Goal: Task Accomplishment & Management: Manage account settings

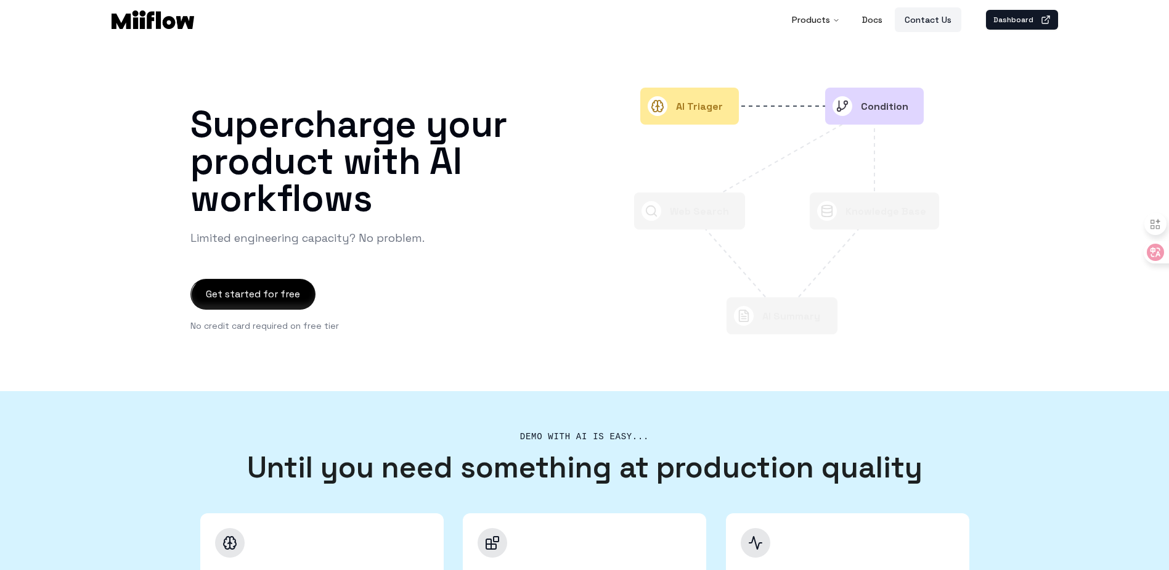
click at [960, 20] on link "Contact Us" at bounding box center [928, 19] width 67 height 25
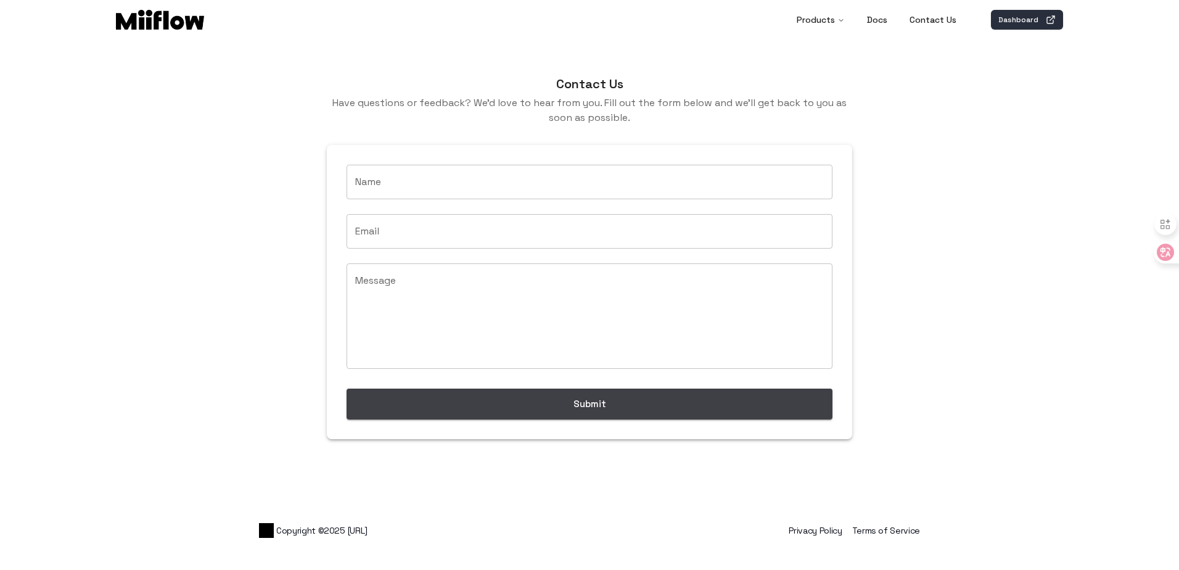
click at [1026, 17] on link "Dashboard" at bounding box center [1027, 20] width 72 height 20
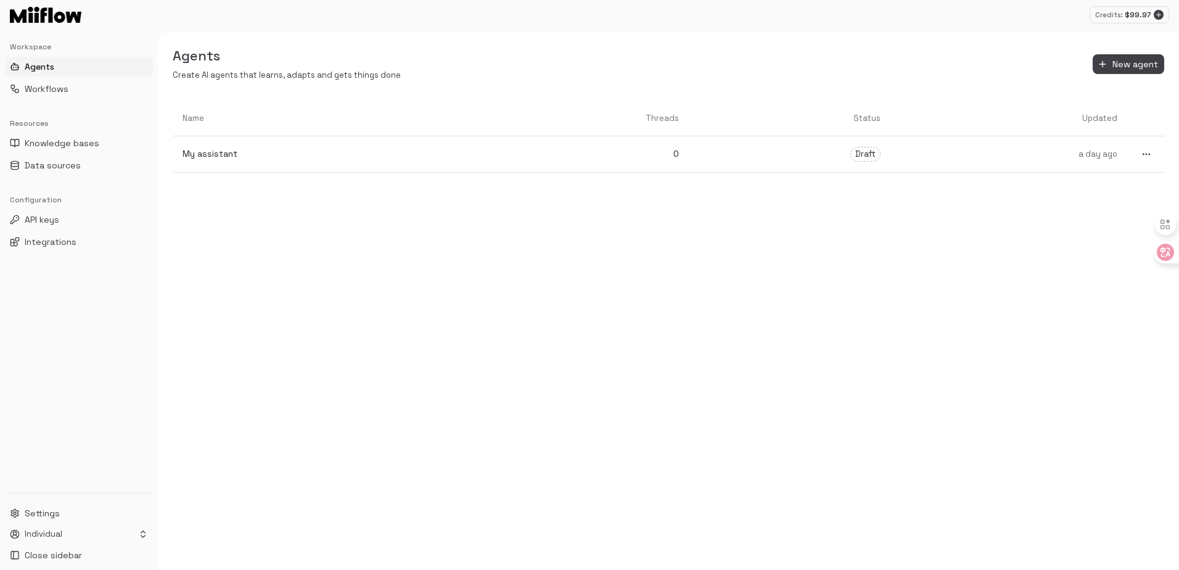
click at [65, 71] on button "Agents" at bounding box center [79, 67] width 148 height 20
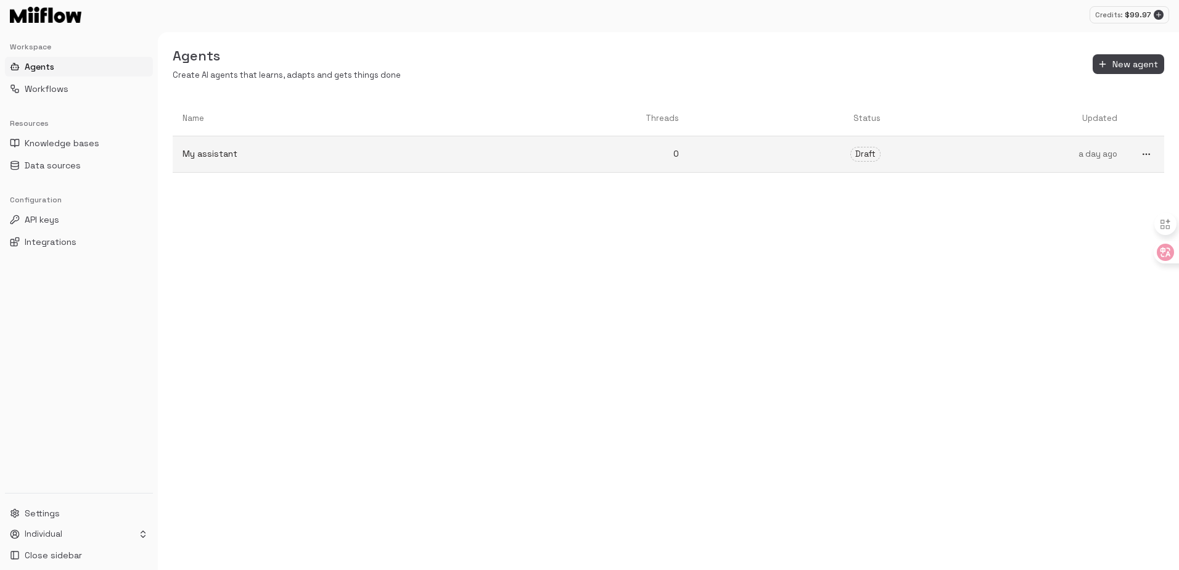
click at [482, 156] on link "0" at bounding box center [581, 153] width 214 height 33
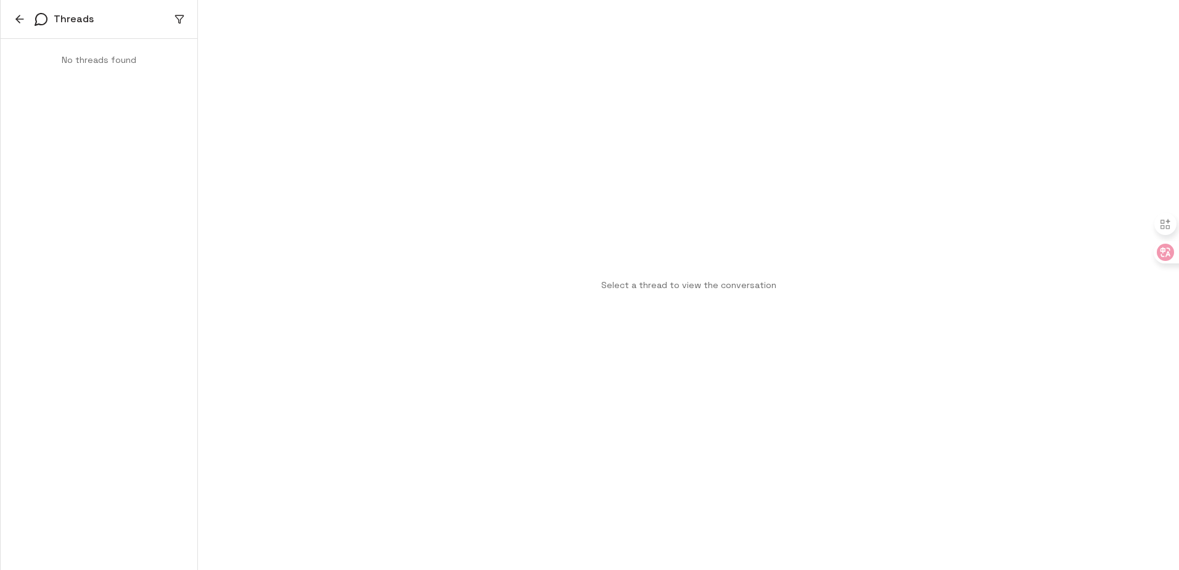
click at [17, 15] on icon "button" at bounding box center [20, 19] width 12 height 12
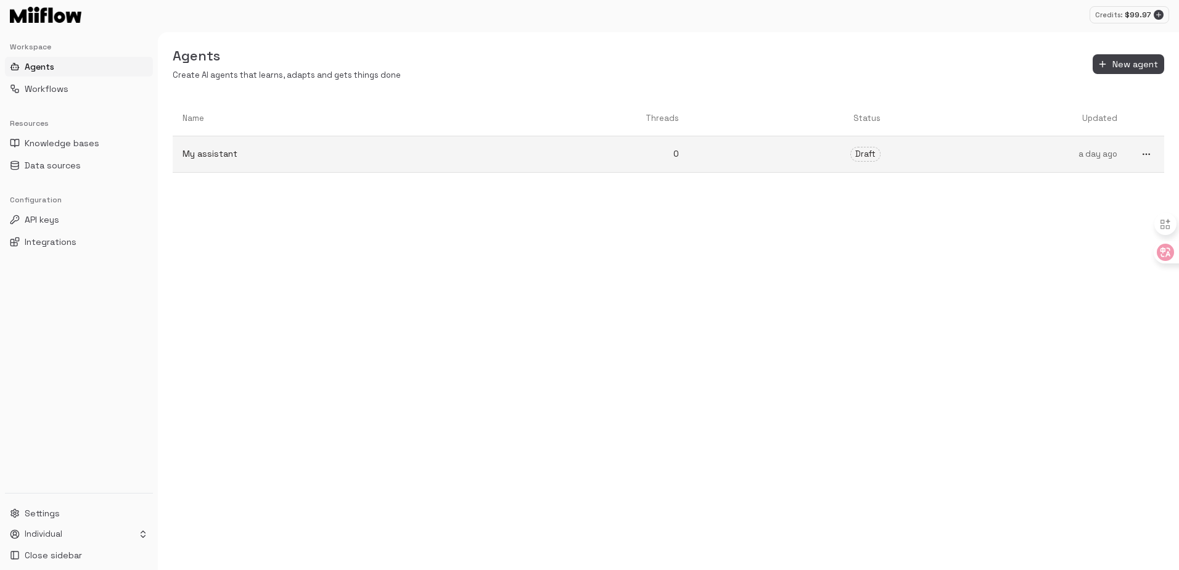
click at [571, 152] on p "0" at bounding box center [581, 153] width 195 height 13
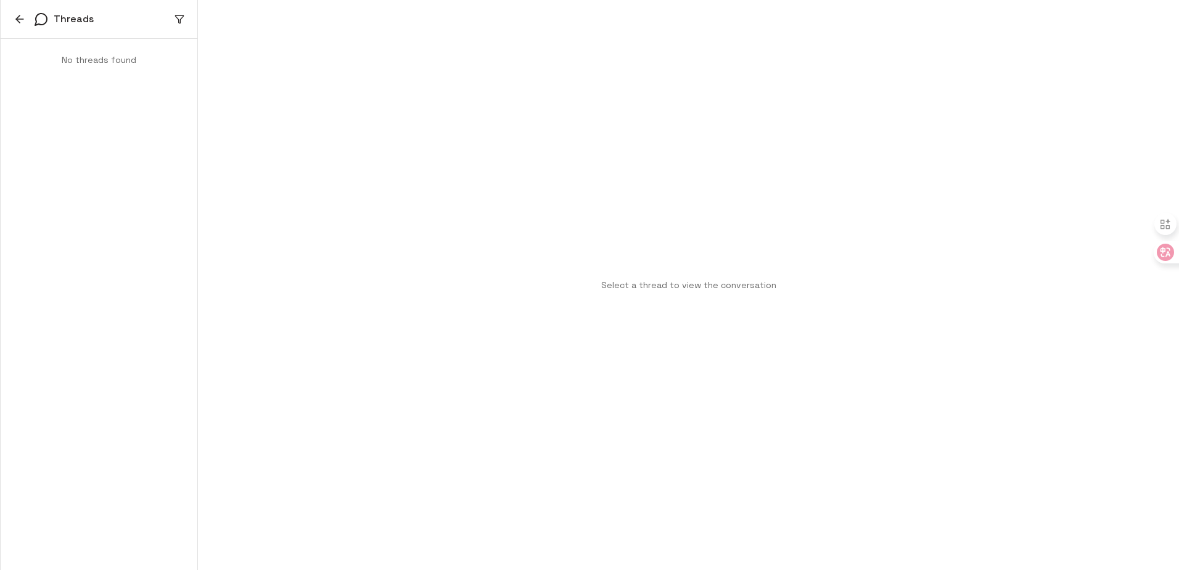
click at [27, 22] on button "button" at bounding box center [19, 19] width 18 height 18
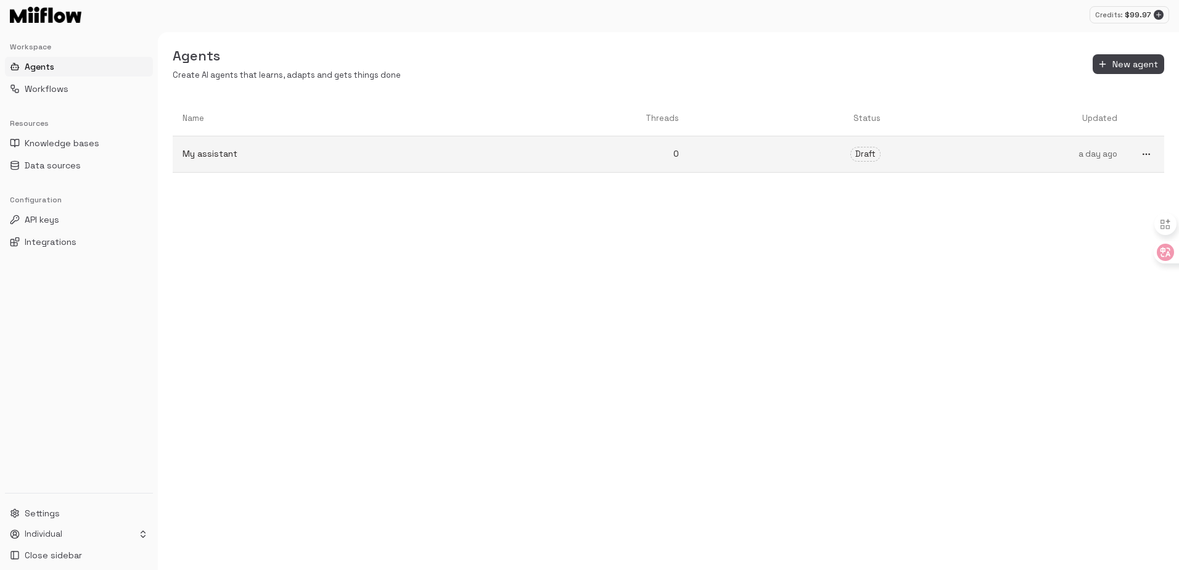
click at [1144, 157] on icon "more" at bounding box center [1146, 154] width 10 height 10
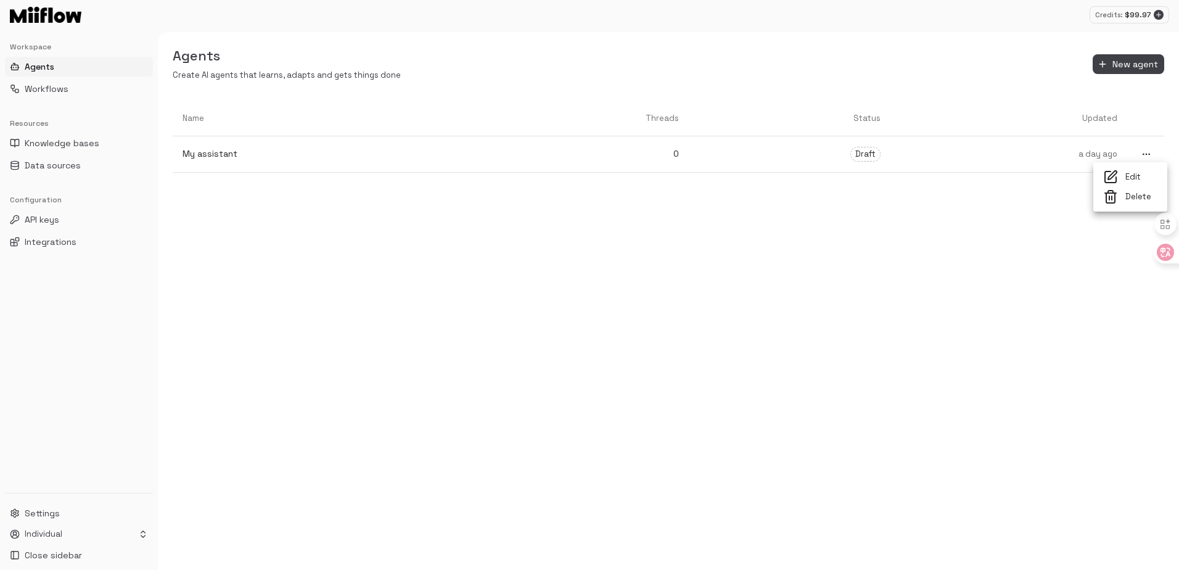
click at [1138, 194] on span "Delete" at bounding box center [1141, 197] width 32 height 12
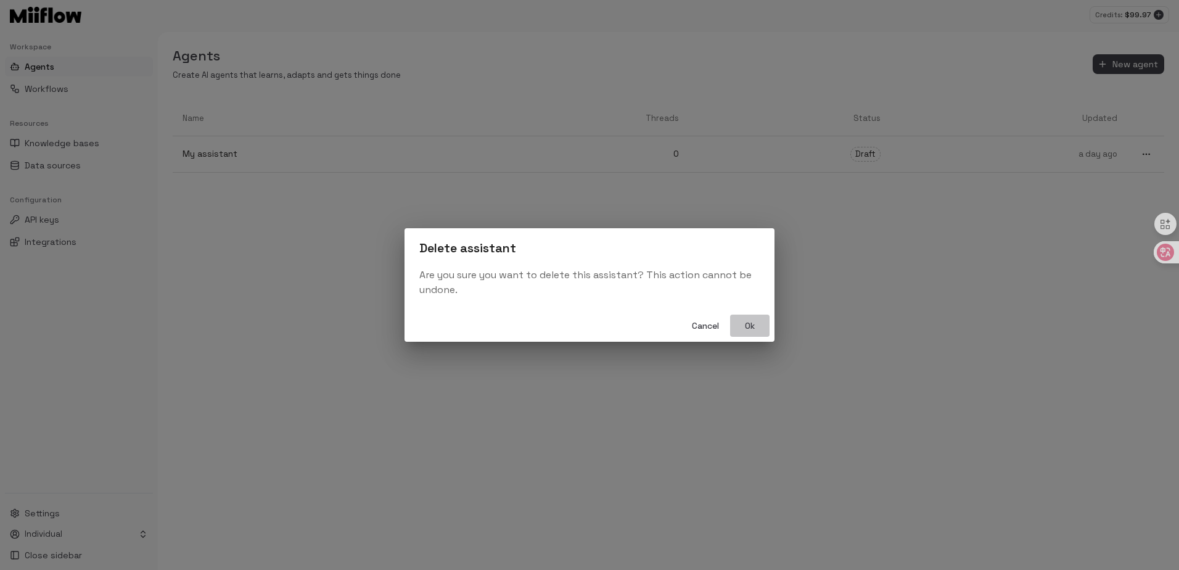
click at [744, 324] on button "Ok" at bounding box center [749, 325] width 39 height 23
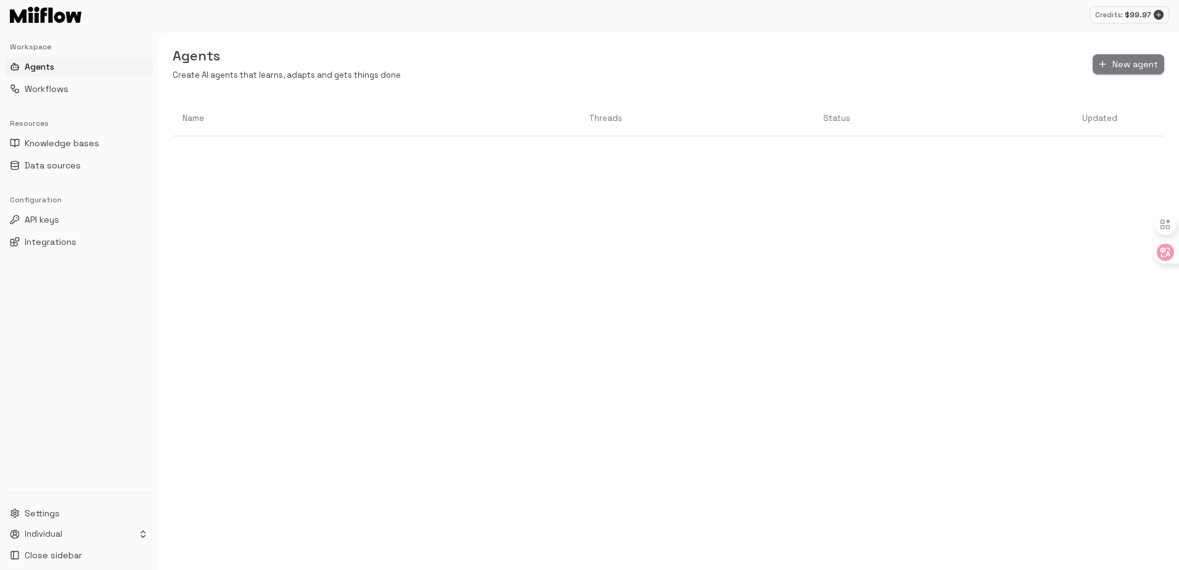
click at [1119, 68] on span "New agent" at bounding box center [1135, 64] width 46 height 15
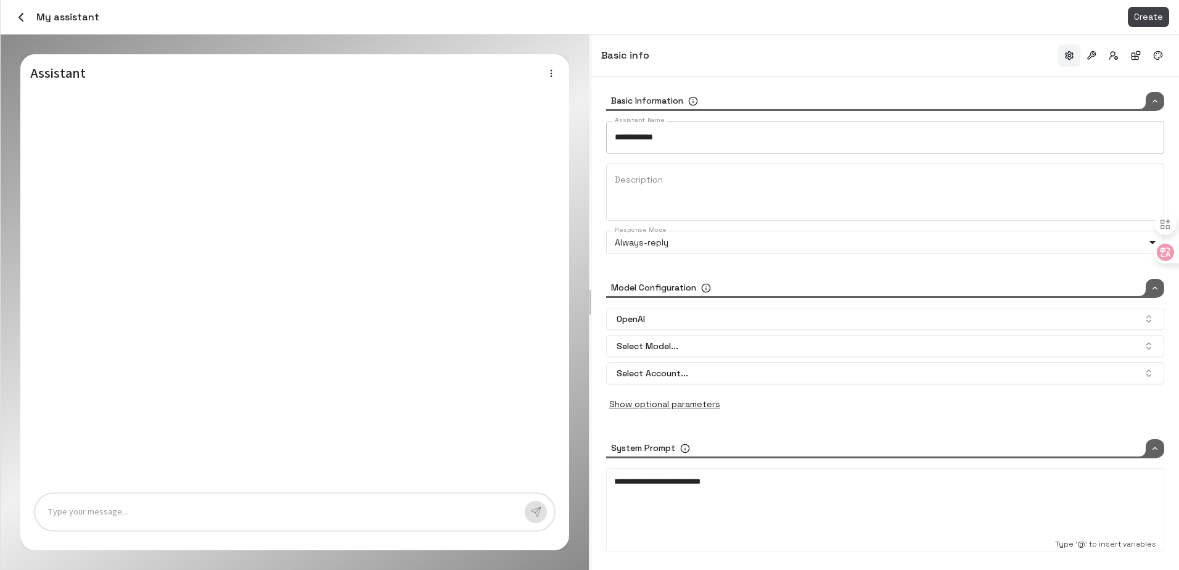
type input "*****"
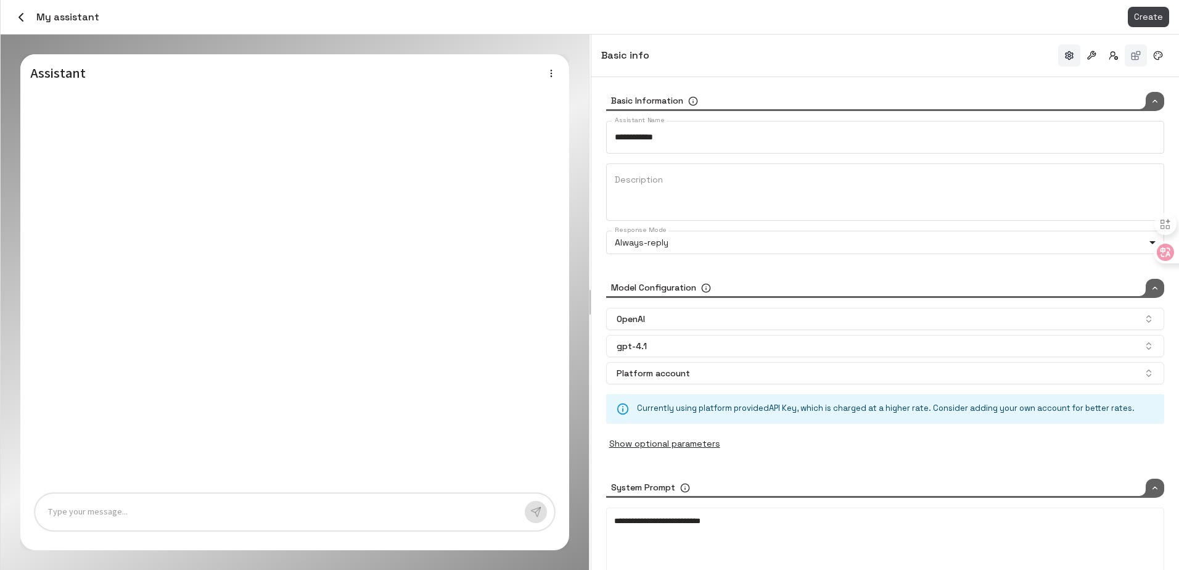
click at [1137, 55] on button "button" at bounding box center [1135, 55] width 22 height 22
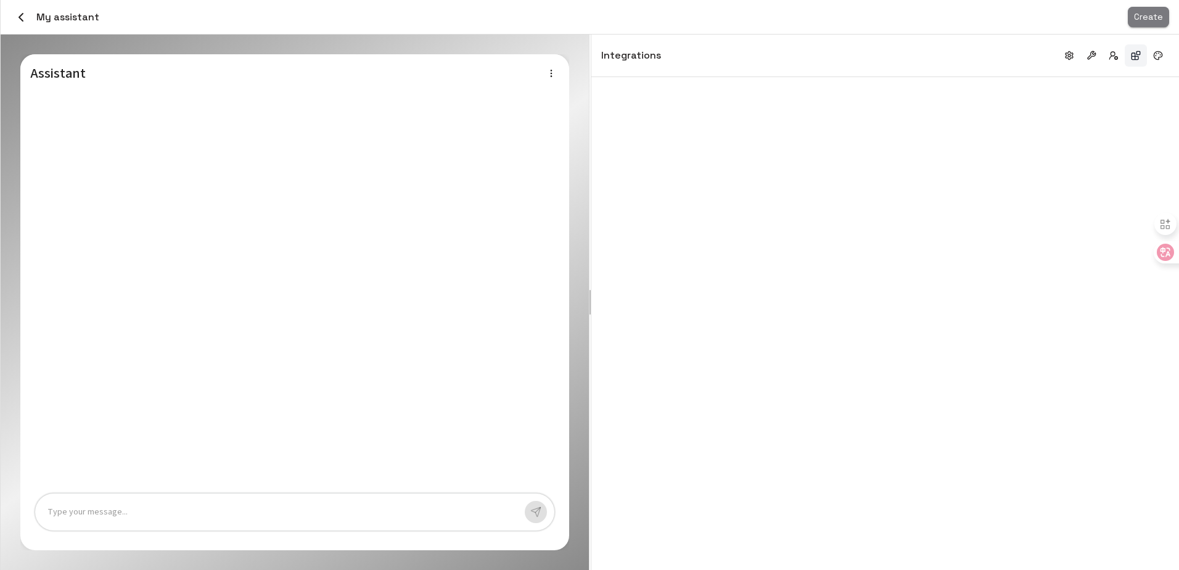
click at [1141, 16] on span "Create" at bounding box center [1148, 16] width 29 height 15
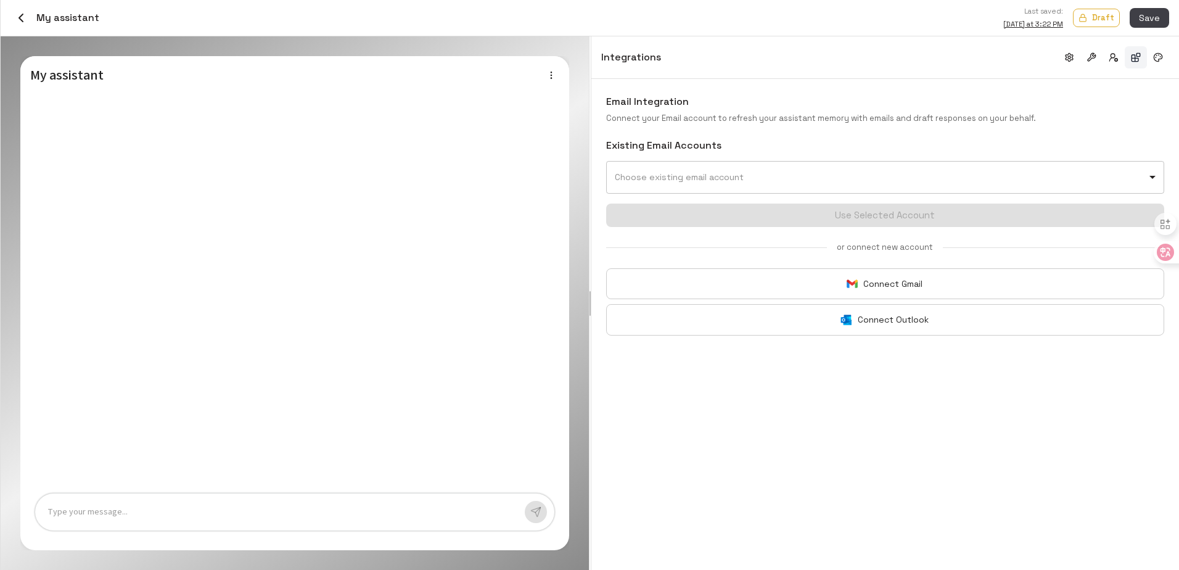
click at [796, 170] on body "Credits: $ 99.97 Workspace Agents Workflows Resources Knowledge bases Data sour…" at bounding box center [589, 285] width 1179 height 570
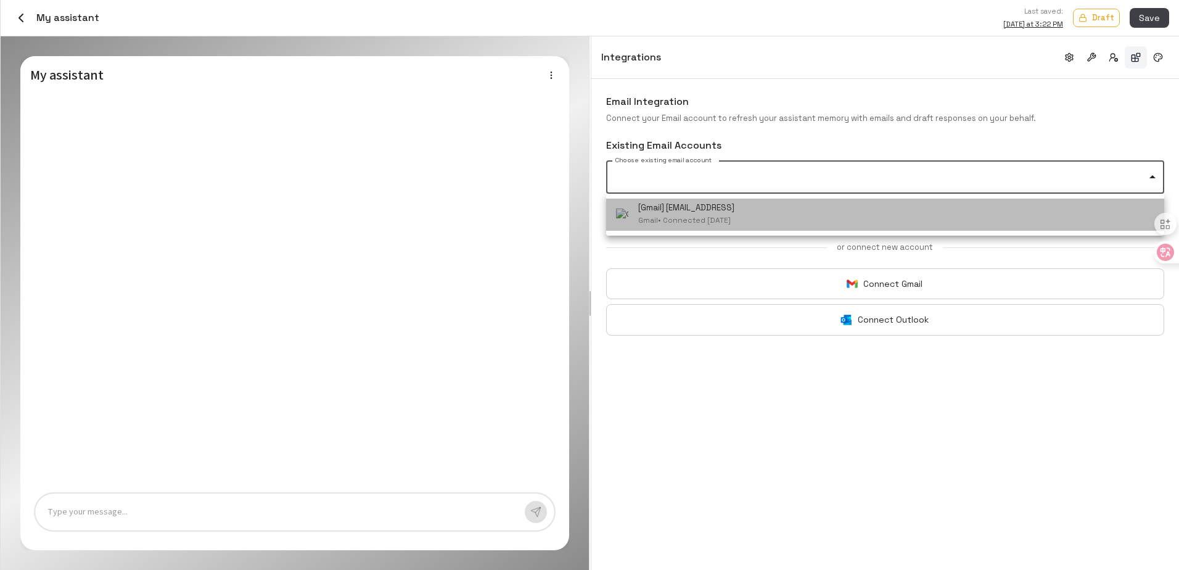
click at [762, 211] on li "[Gmail] jingyuan@miiflow.ai Gmail • Connected 2025/8/20" at bounding box center [885, 214] width 558 height 32
type input "**********"
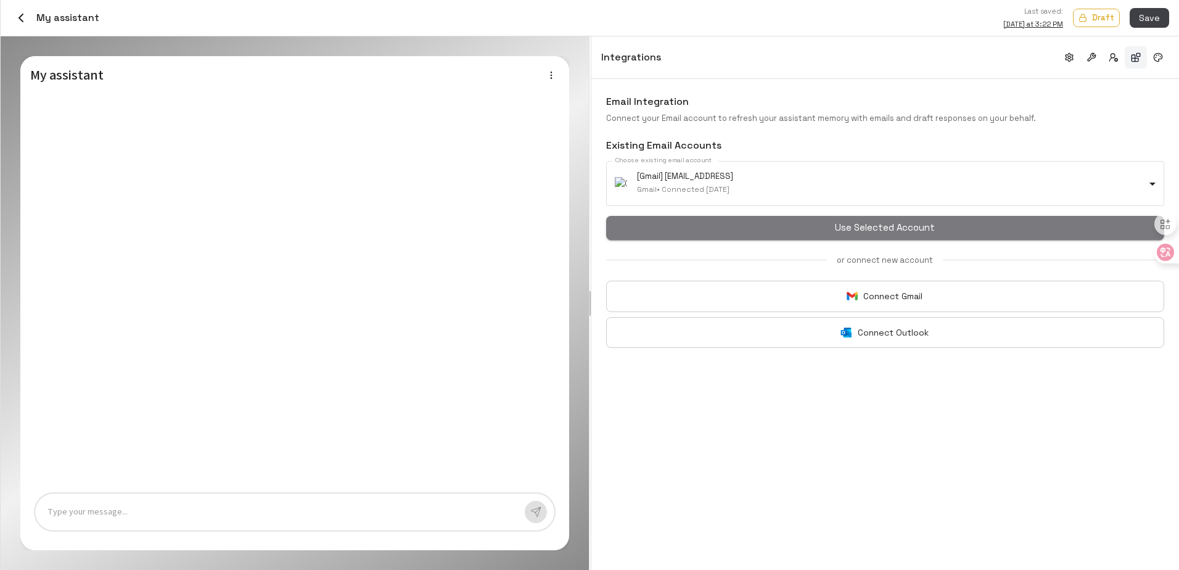
click at [905, 232] on button "Use Selected Account" at bounding box center [885, 227] width 558 height 23
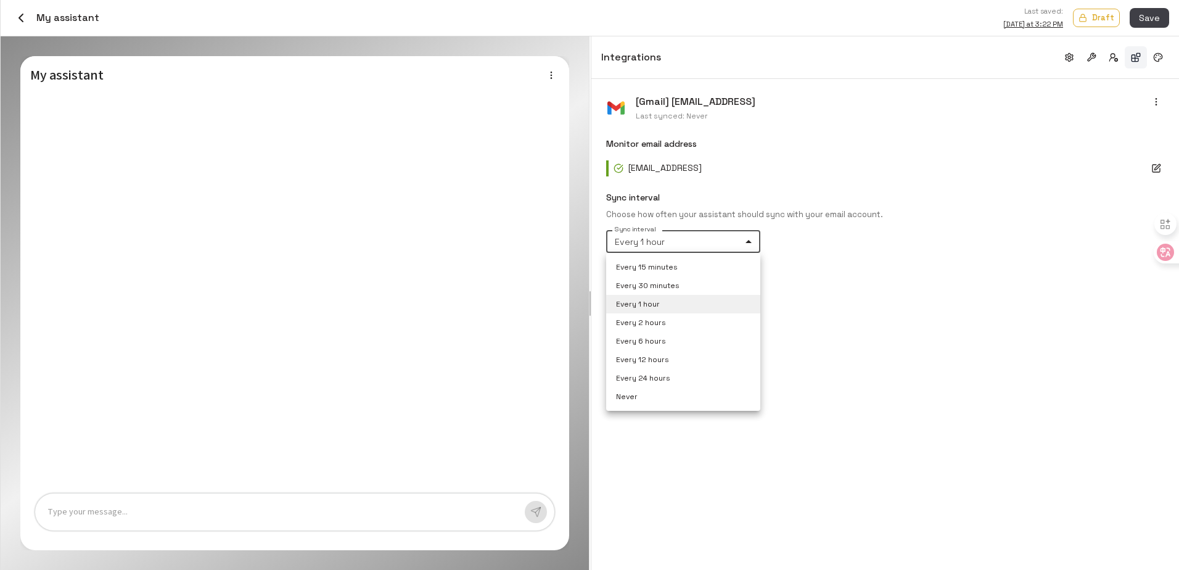
click at [736, 248] on body "Credits: $ 99.97 Workspace Agents Workflows Resources Knowledge bases Data sour…" at bounding box center [589, 285] width 1179 height 570
click at [896, 292] on div at bounding box center [589, 285] width 1179 height 570
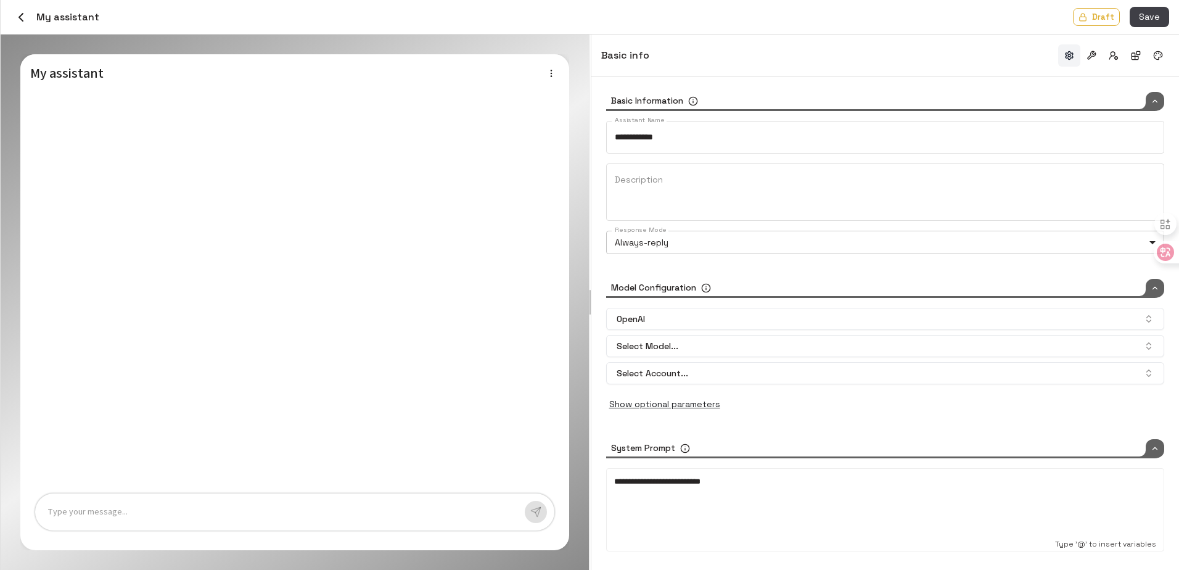
type input "*****"
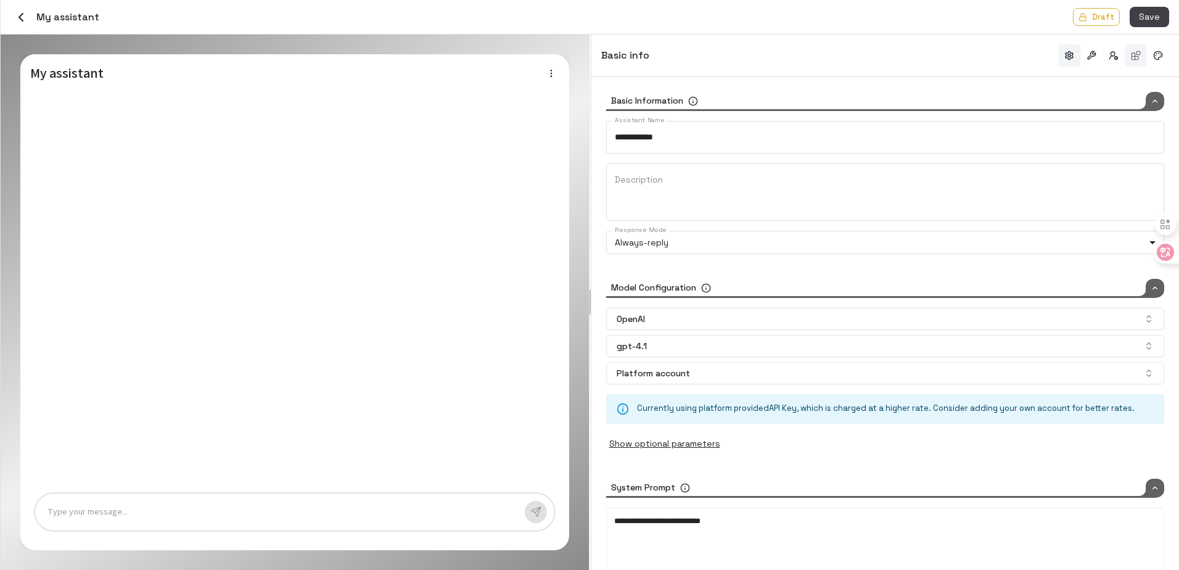
click at [1134, 53] on button "button" at bounding box center [1135, 55] width 22 height 22
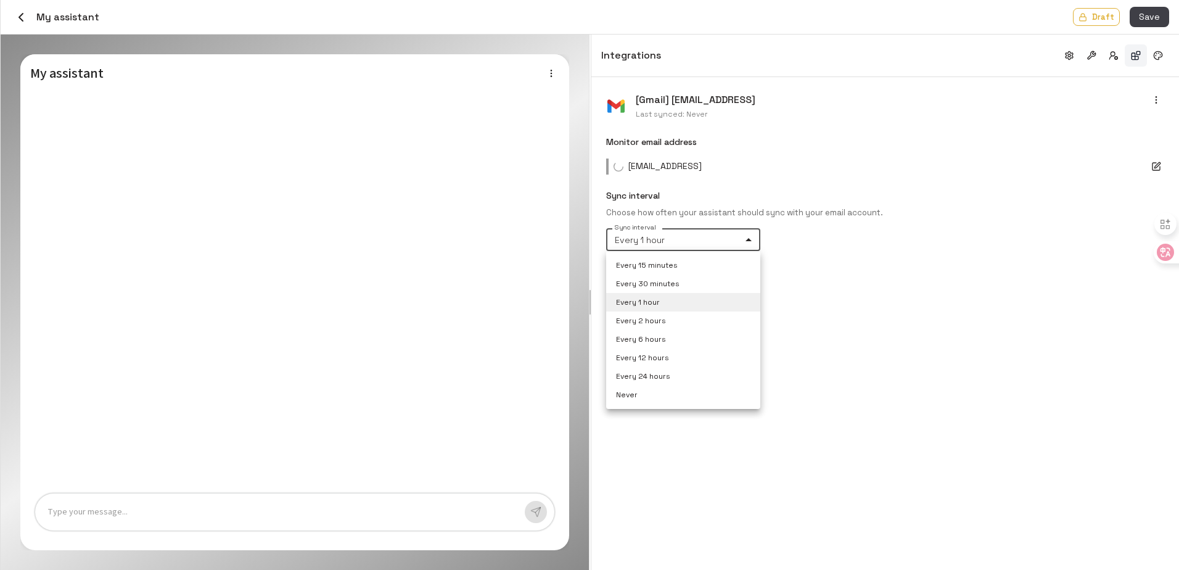
click at [664, 241] on body "Credits: $ 99.97 Workspace Agents Workflows Resources Knowledge bases Data sour…" at bounding box center [589, 285] width 1179 height 570
click at [897, 318] on div at bounding box center [589, 285] width 1179 height 570
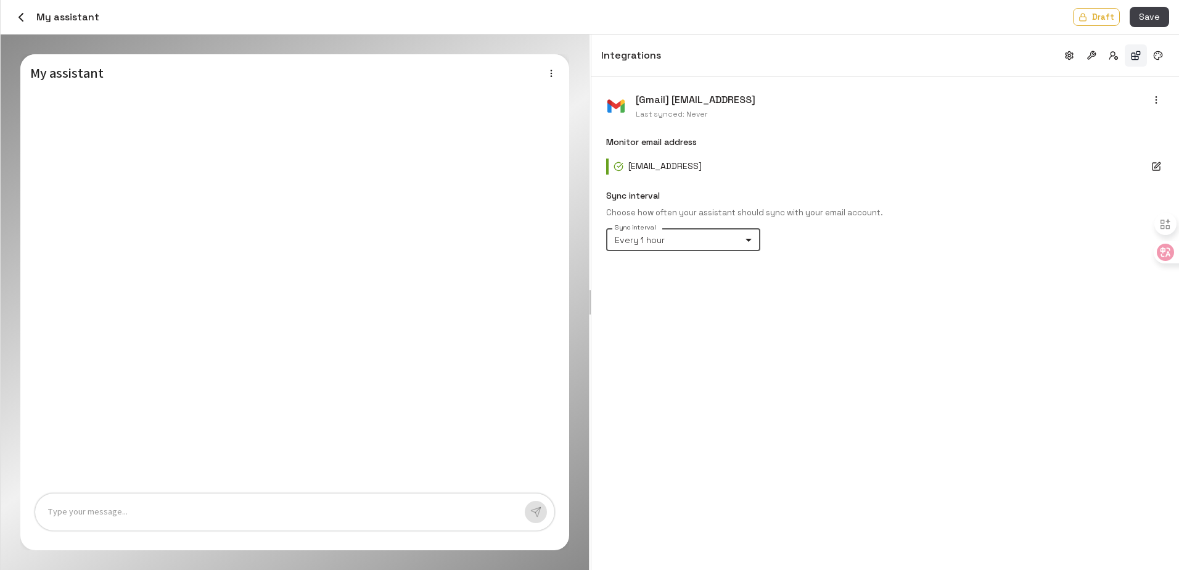
click at [730, 244] on body "Credits: $ 99.97 Workspace Agents Workflows Resources Knowledge bases Data sour…" at bounding box center [589, 285] width 1179 height 570
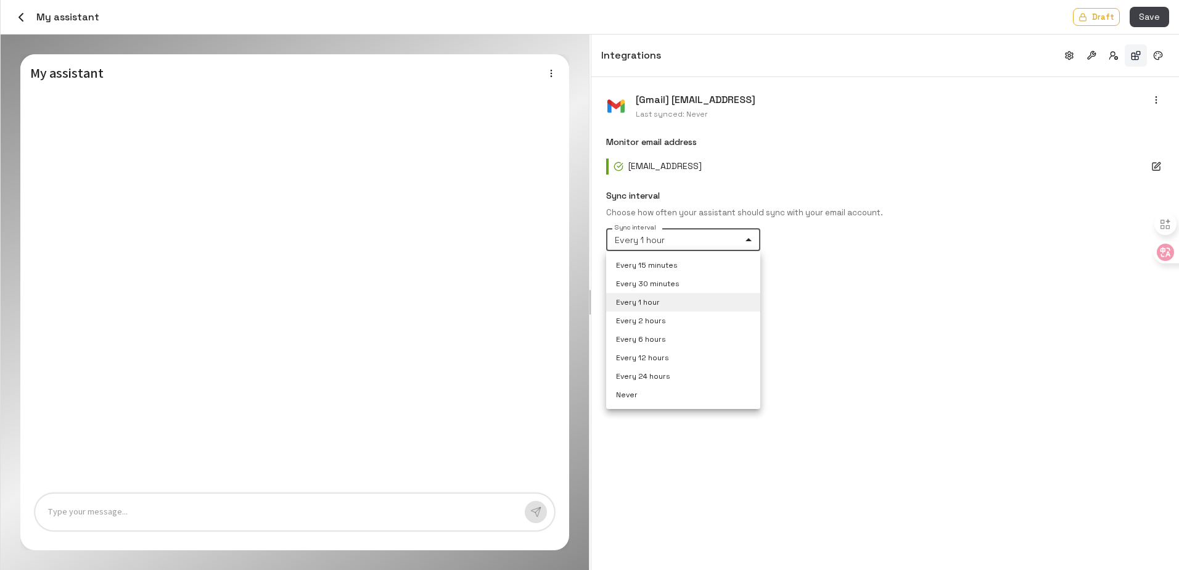
click at [954, 284] on div at bounding box center [589, 285] width 1179 height 570
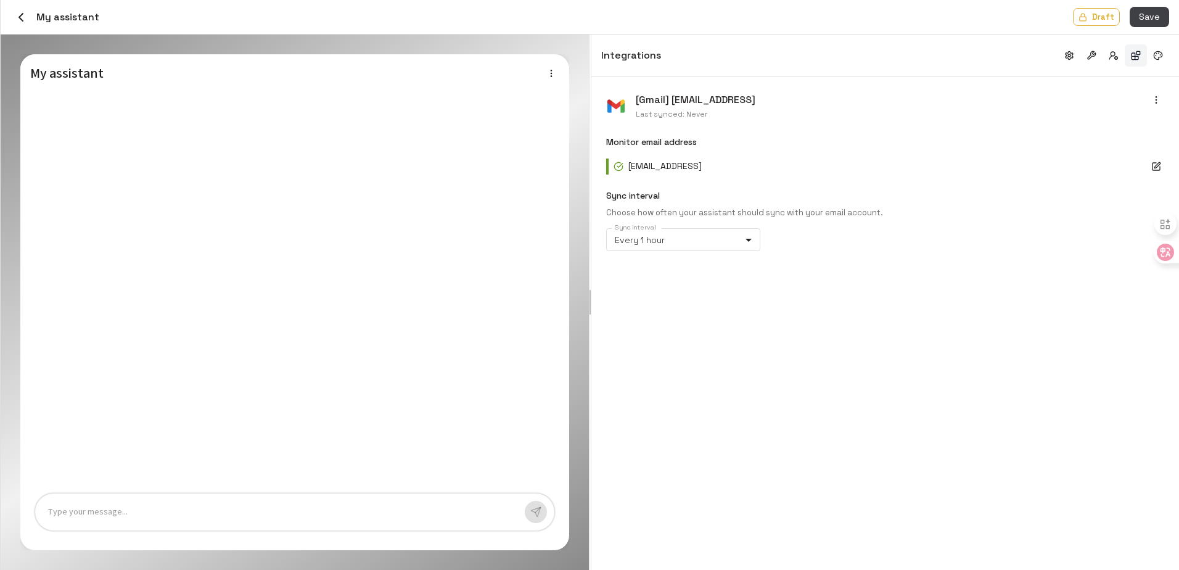
click at [861, 360] on div "[Gmail] [EMAIL_ADDRESS] Last synced: Never Monitor email address [EMAIL_ADDRESS…" at bounding box center [884, 323] width 587 height 492
click at [723, 238] on body "Credits: $ 99.97 Workspace Agents Workflows Resources Knowledge bases Data sour…" at bounding box center [589, 285] width 1179 height 570
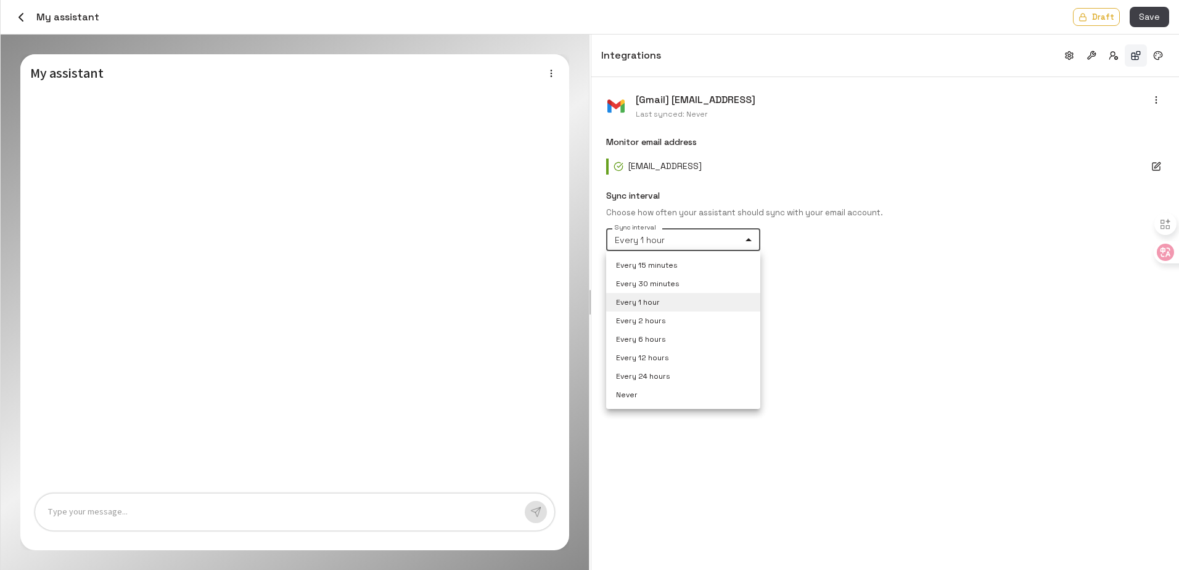
click at [724, 237] on div at bounding box center [589, 285] width 1179 height 570
